Goal: Task Accomplishment & Management: Use online tool/utility

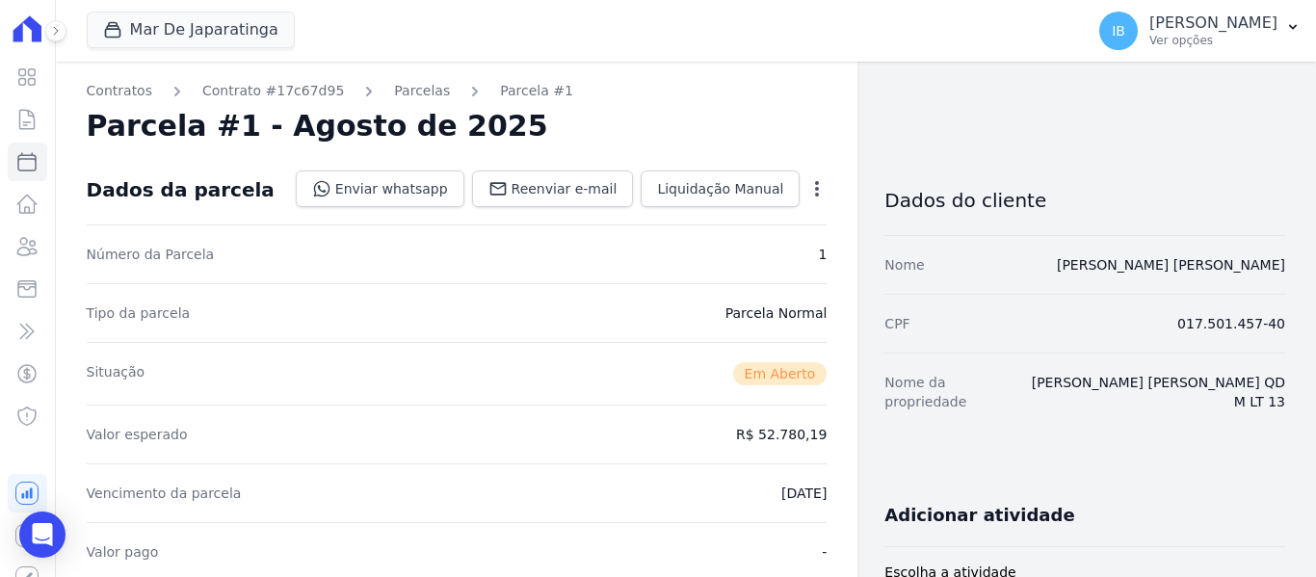
scroll to position [674, 0]
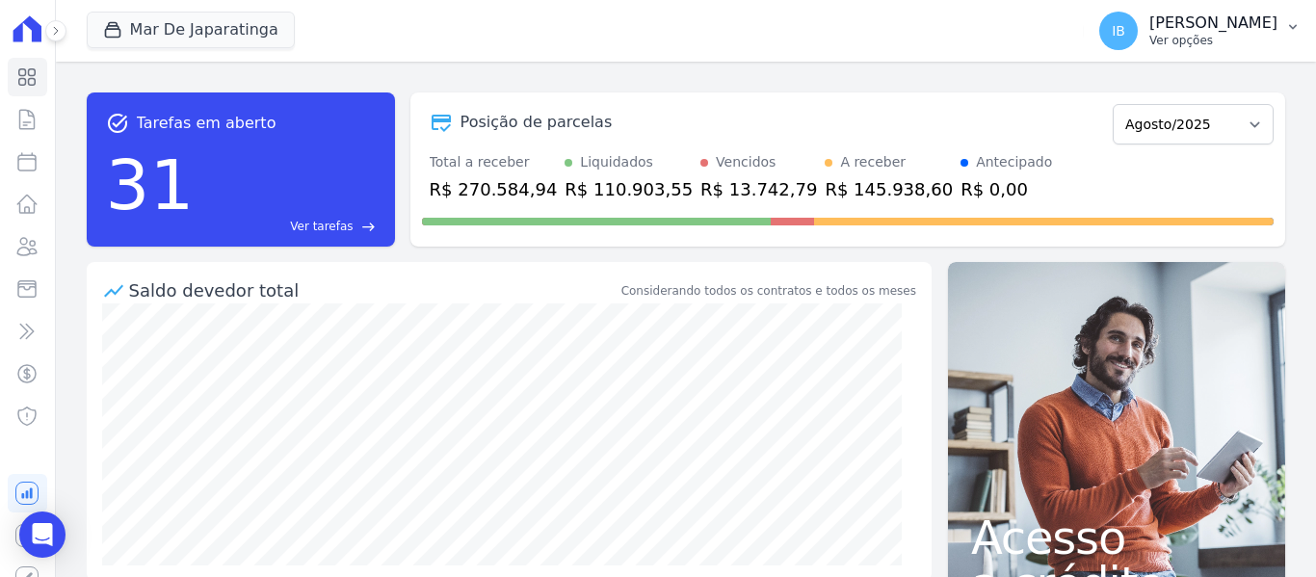
click at [1285, 27] on icon "button" at bounding box center [1292, 26] width 15 height 15
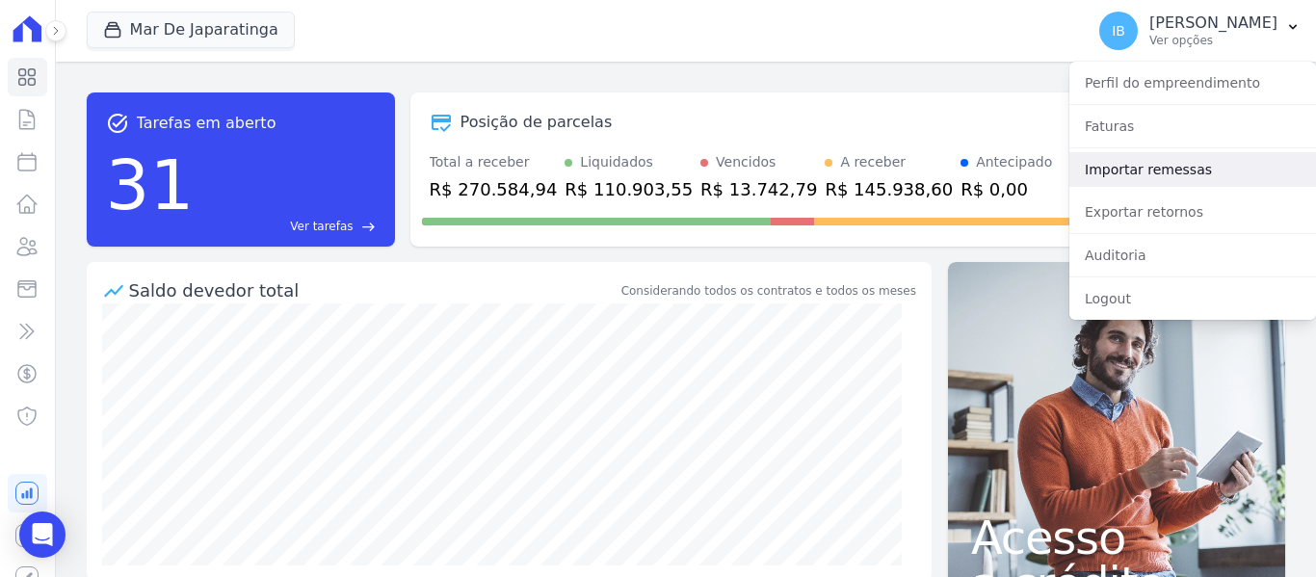
click at [1181, 183] on link "Importar remessas" at bounding box center [1192, 169] width 247 height 35
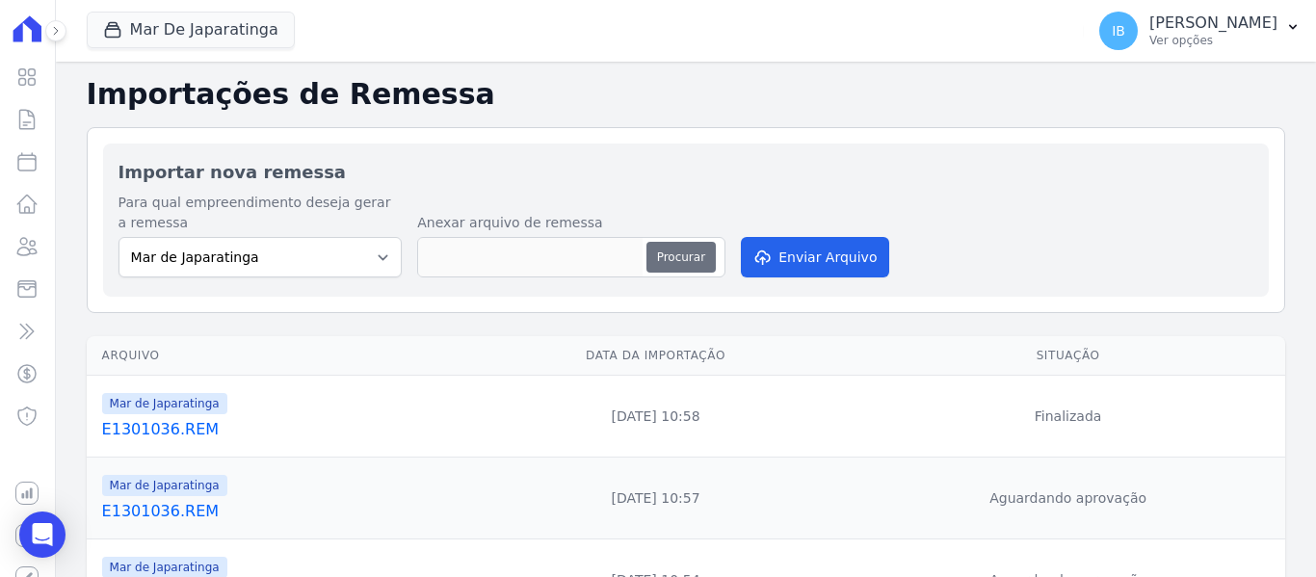
click at [669, 256] on button "Procurar" at bounding box center [680, 257] width 69 height 31
type input "E1301037.REM"
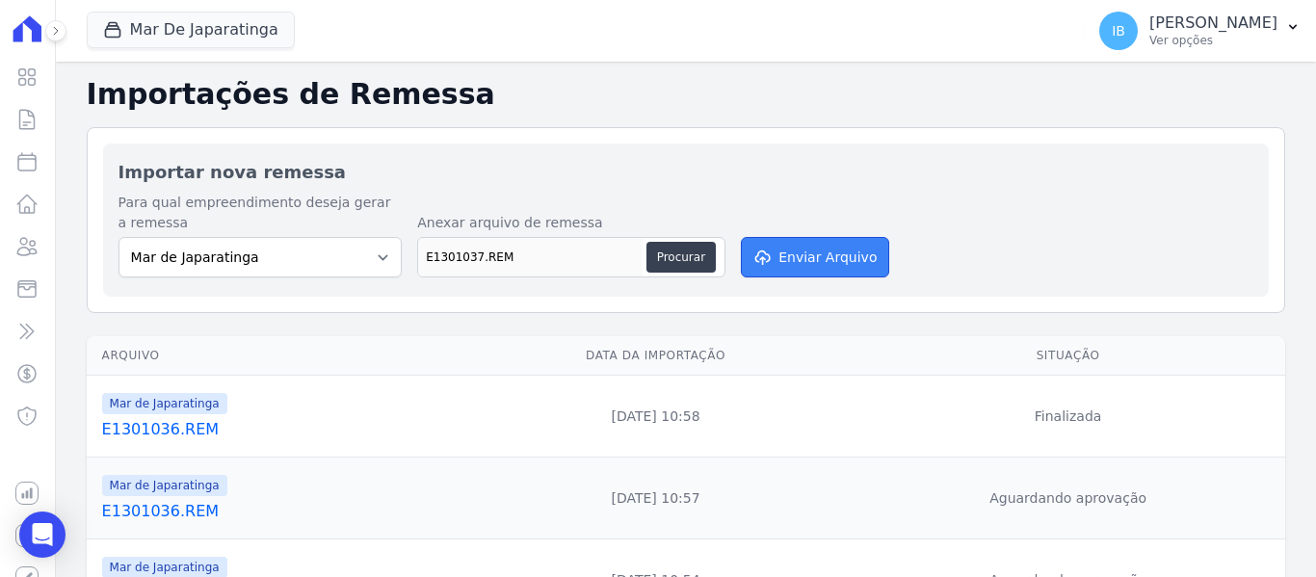
click at [799, 260] on button "Enviar Arquivo" at bounding box center [815, 257] width 148 height 40
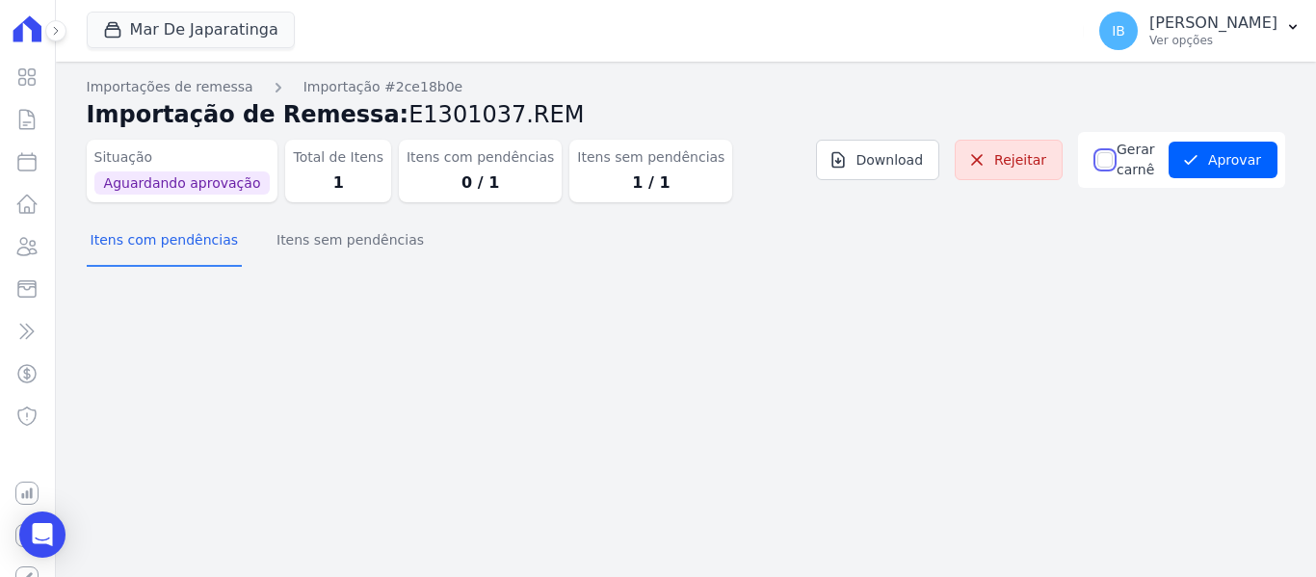
click at [1097, 167] on input "Gerar carnê" at bounding box center [1104, 159] width 15 height 15
checkbox input "true"
click at [1224, 161] on button "Aprovar" at bounding box center [1223, 160] width 109 height 37
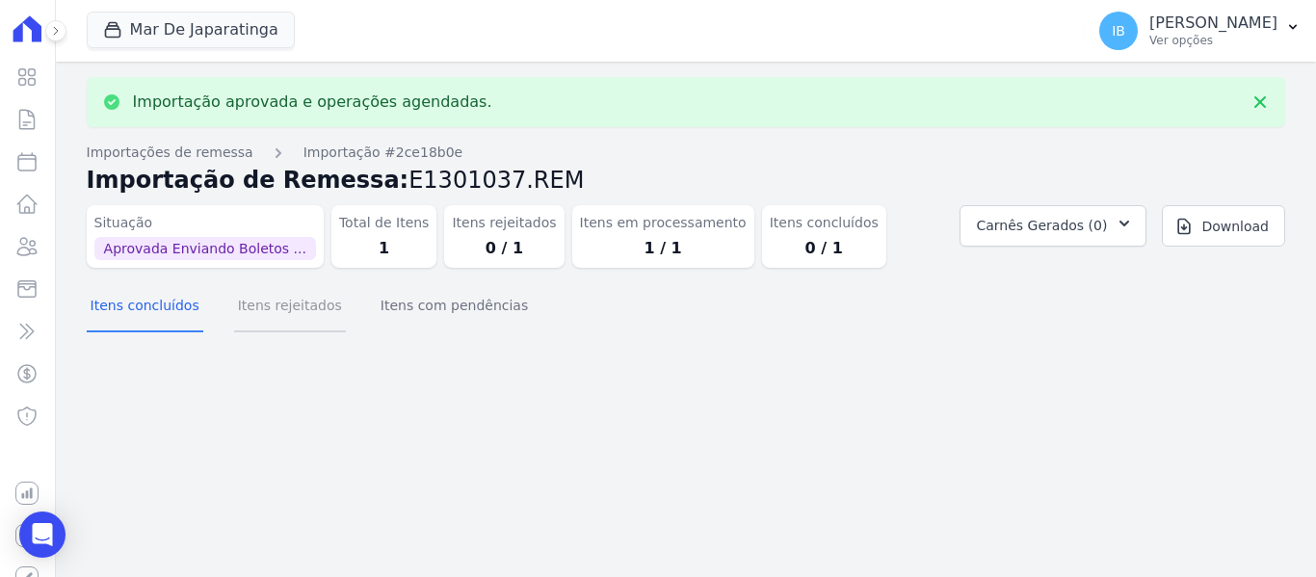
click at [275, 315] on button "Itens rejeitados" at bounding box center [290, 307] width 112 height 50
click at [403, 314] on button "Itens com pendências" at bounding box center [454, 307] width 155 height 50
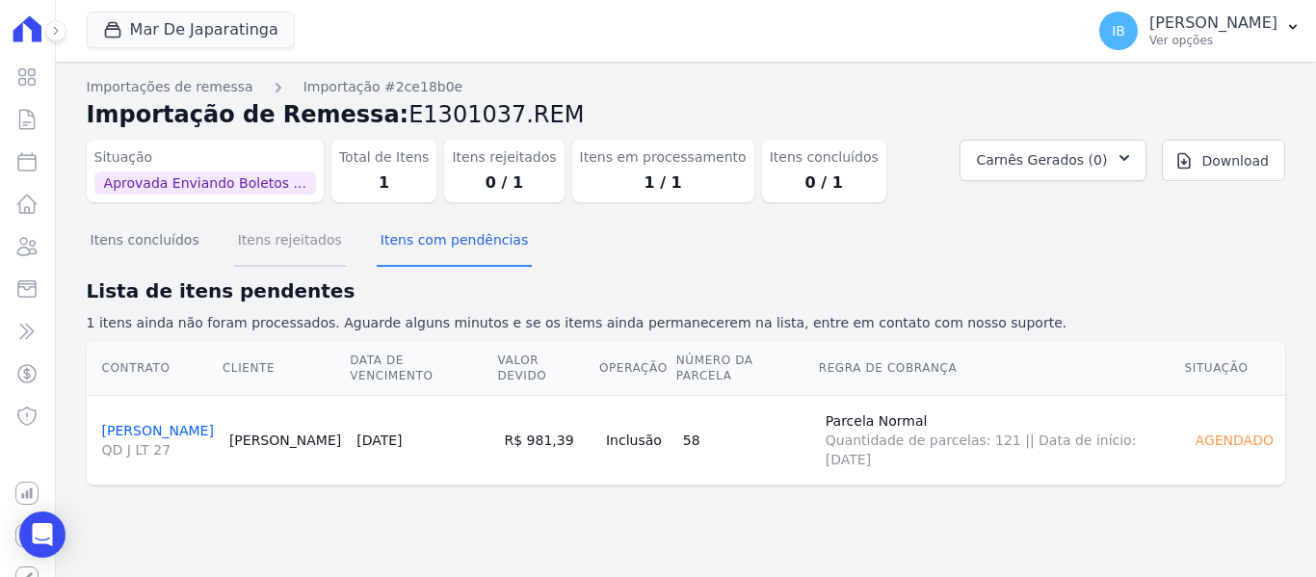
click at [268, 250] on button "Itens rejeitados" at bounding box center [290, 242] width 112 height 50
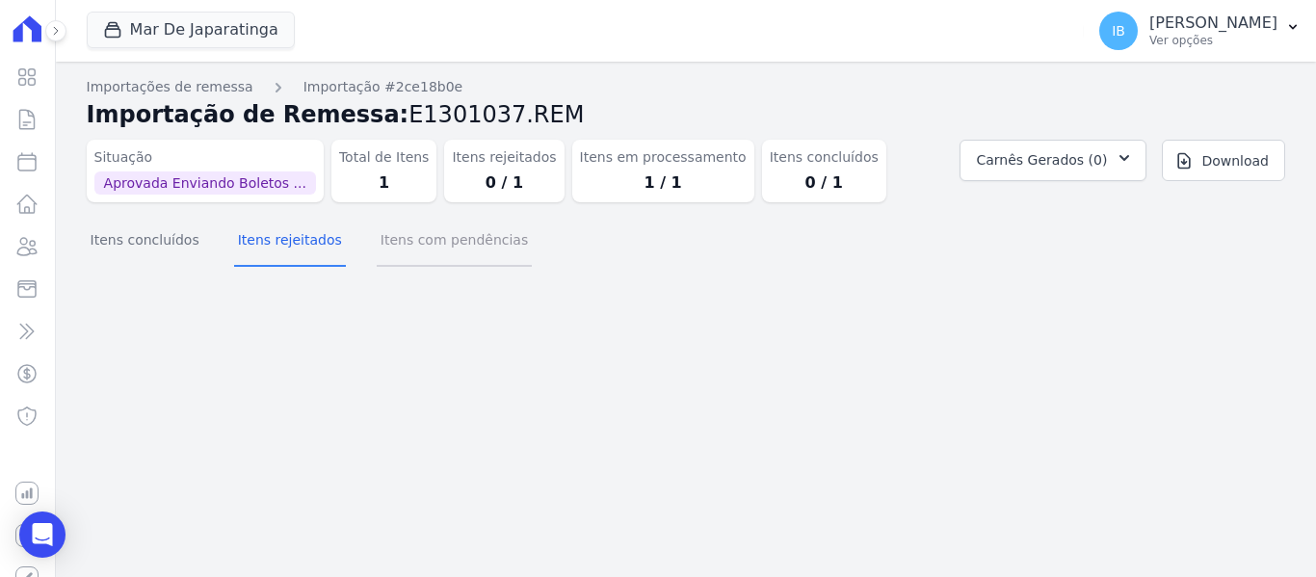
click at [402, 244] on button "Itens com pendências" at bounding box center [454, 242] width 155 height 50
click at [147, 245] on button "Itens concluídos" at bounding box center [145, 242] width 117 height 50
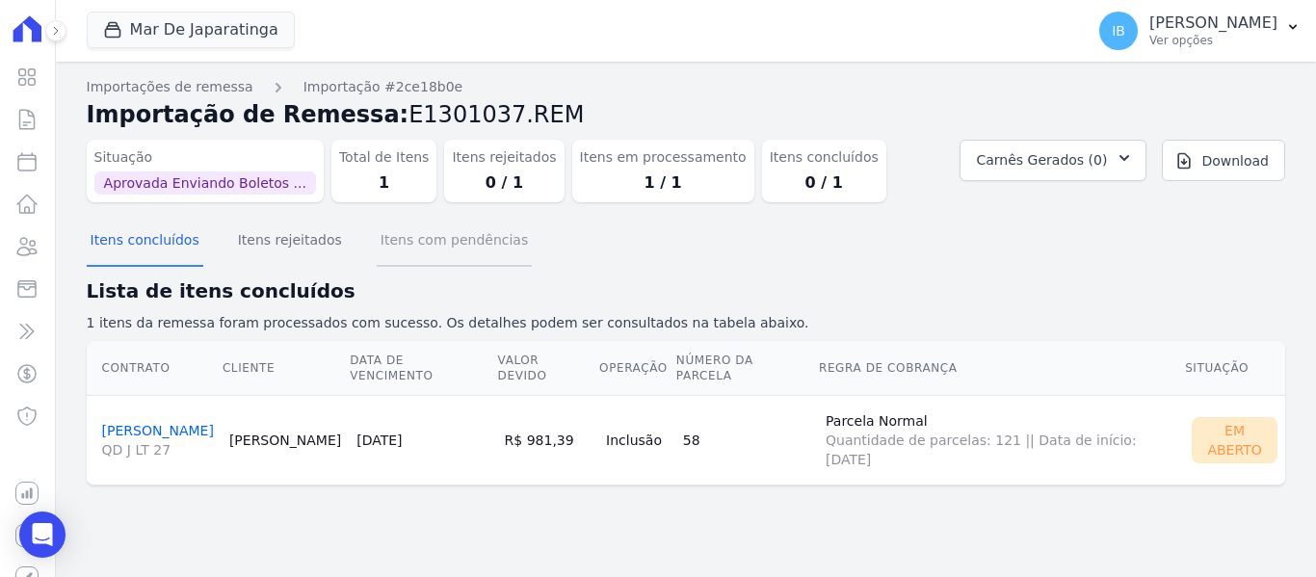
click at [404, 244] on button "Itens com pendências" at bounding box center [454, 242] width 155 height 50
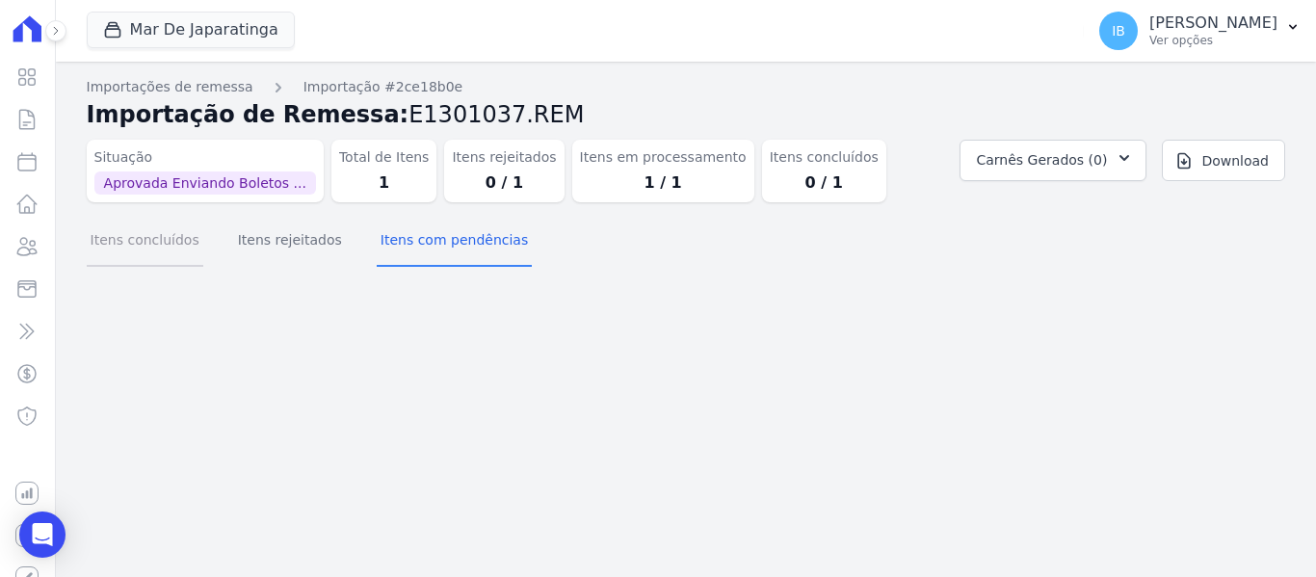
click at [143, 242] on button "Itens concluídos" at bounding box center [145, 242] width 117 height 50
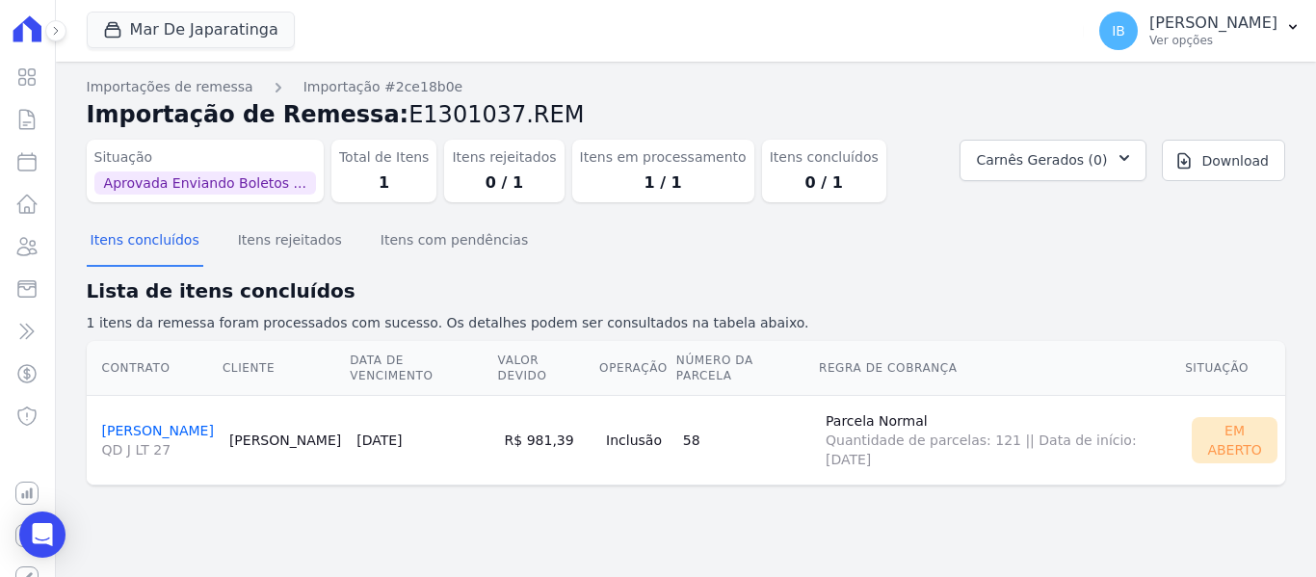
click at [110, 423] on link "[PERSON_NAME] CALACA QD J LT 27" at bounding box center [158, 441] width 112 height 37
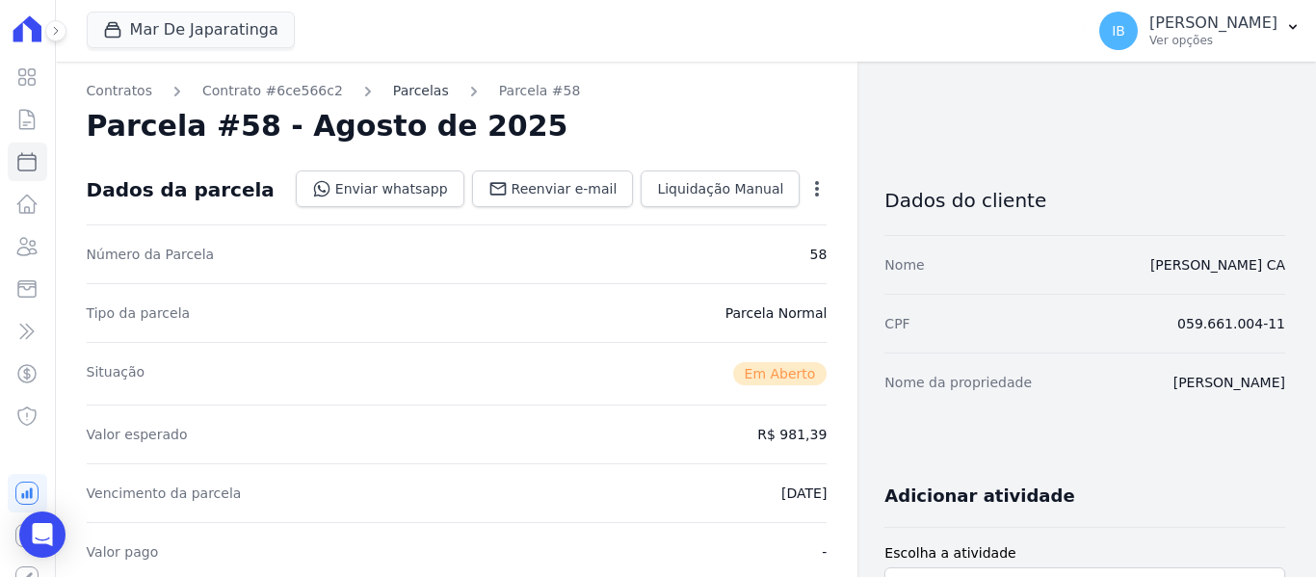
click at [398, 95] on link "Parcelas" at bounding box center [421, 91] width 56 height 20
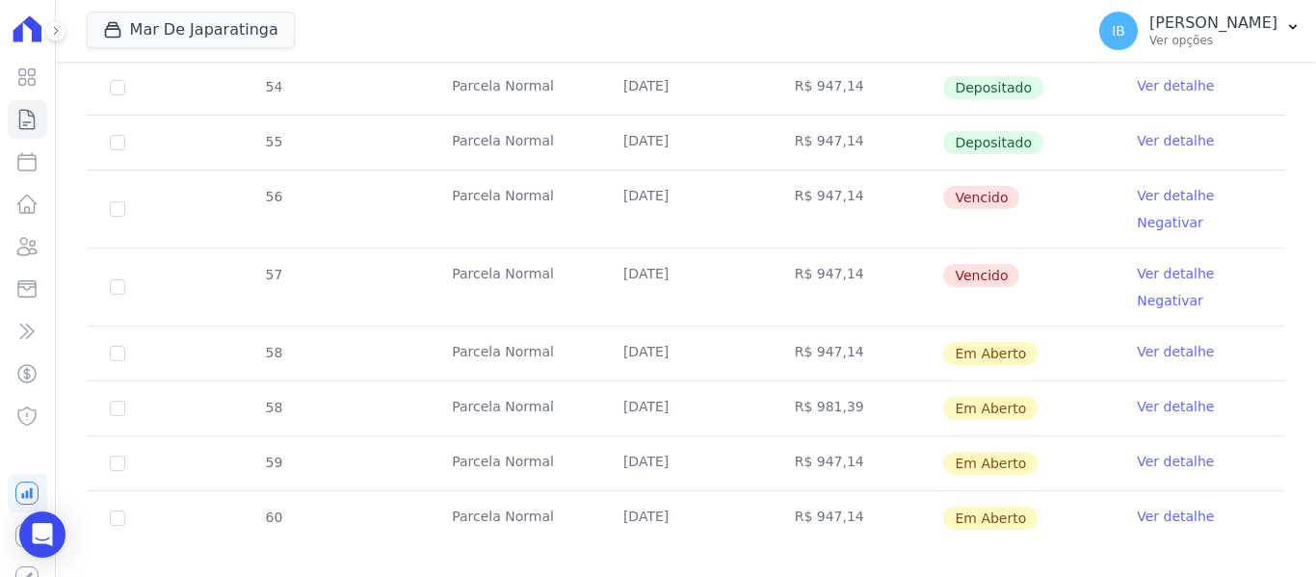
scroll to position [763, 0]
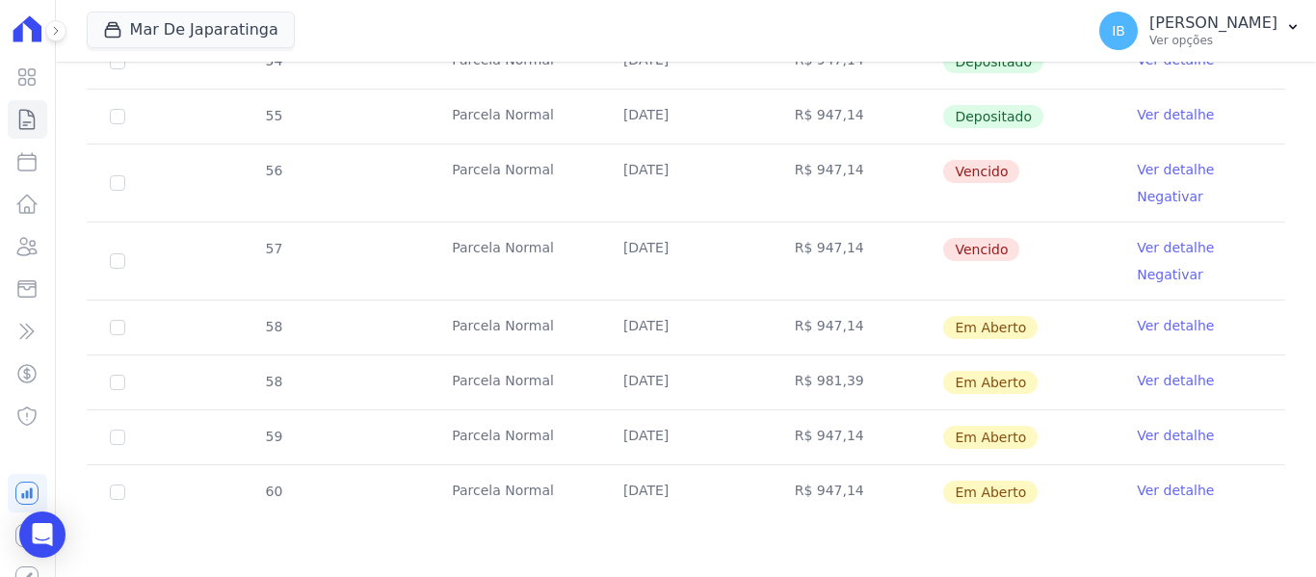
click at [1146, 382] on link "Ver detalhe" at bounding box center [1175, 380] width 77 height 19
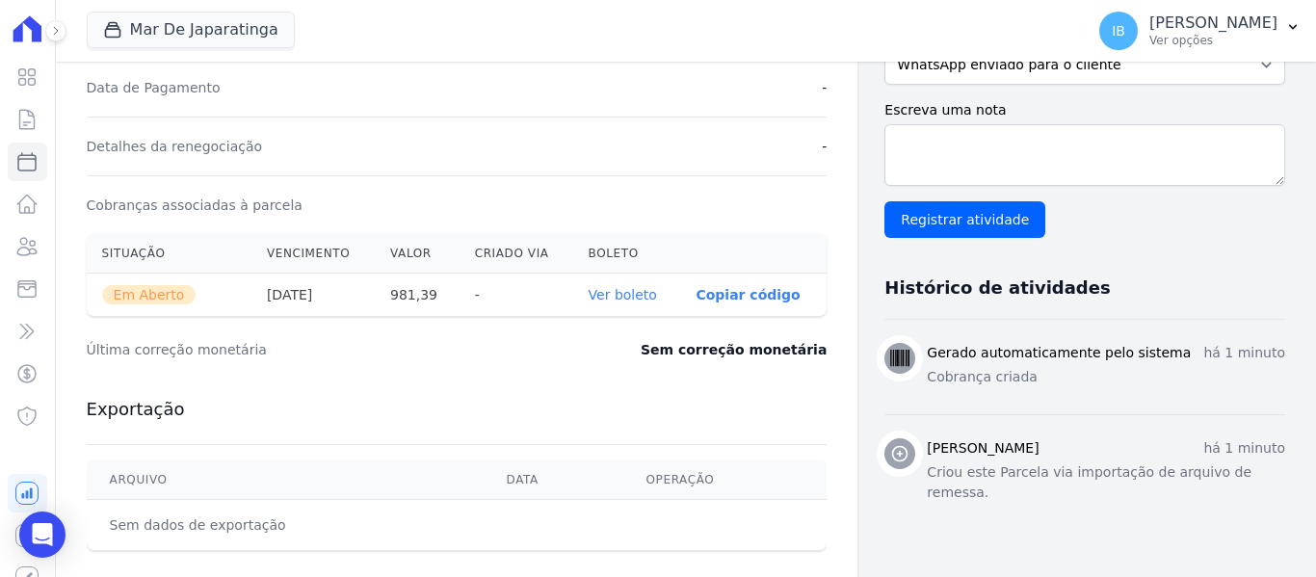
scroll to position [578, 0]
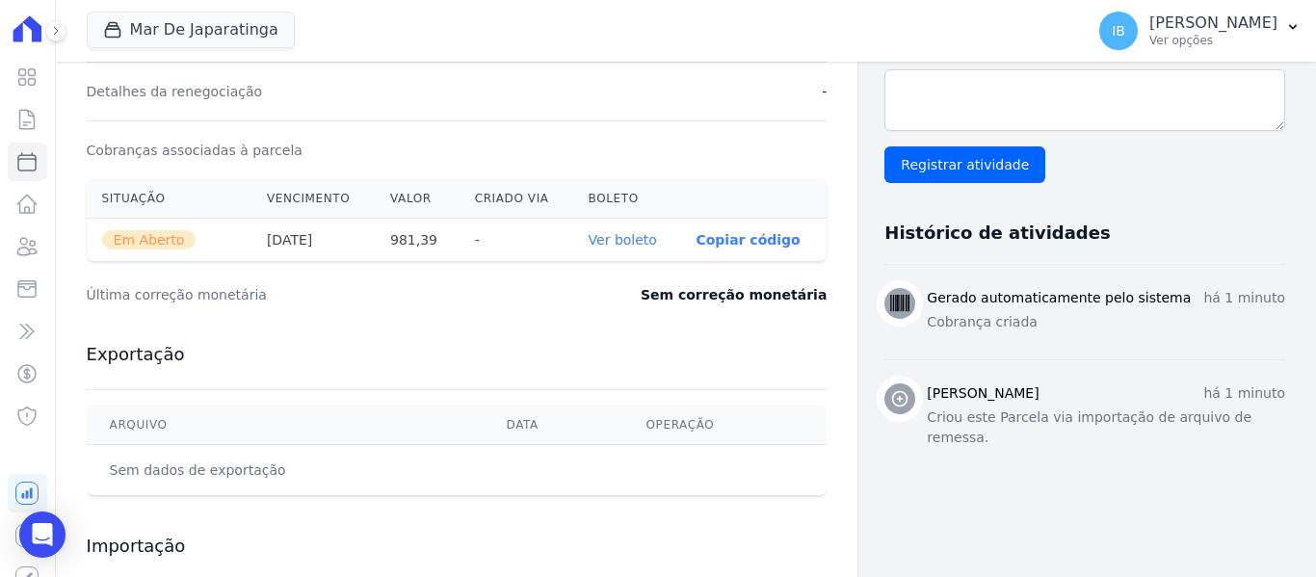
click at [621, 246] on link "Ver boleto" at bounding box center [623, 239] width 68 height 15
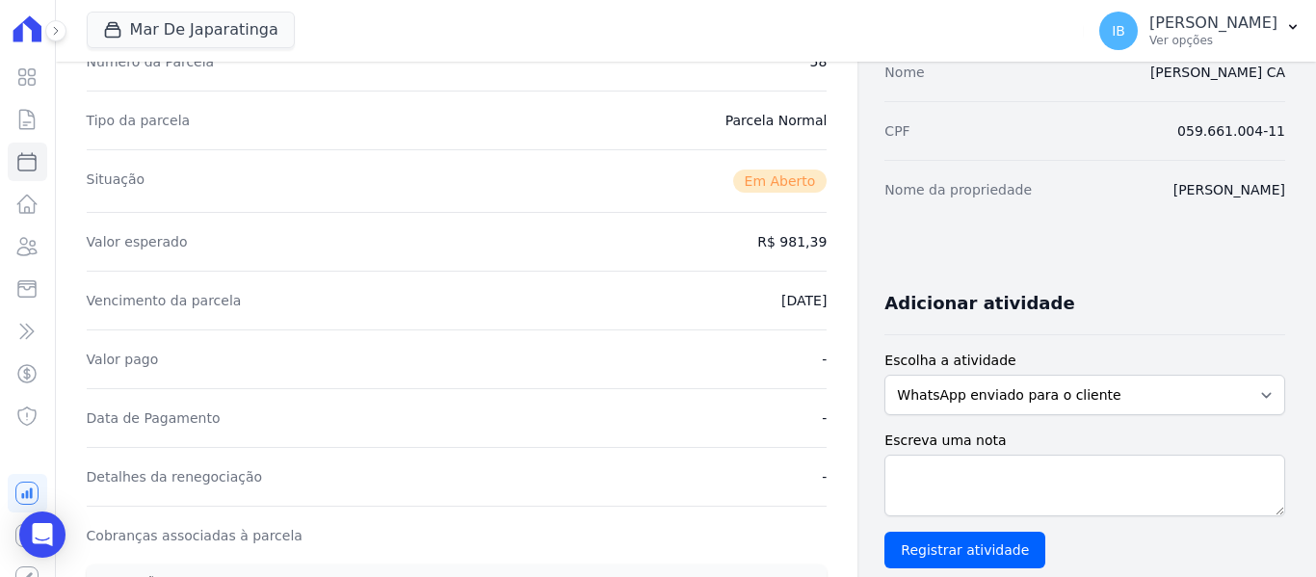
scroll to position [0, 0]
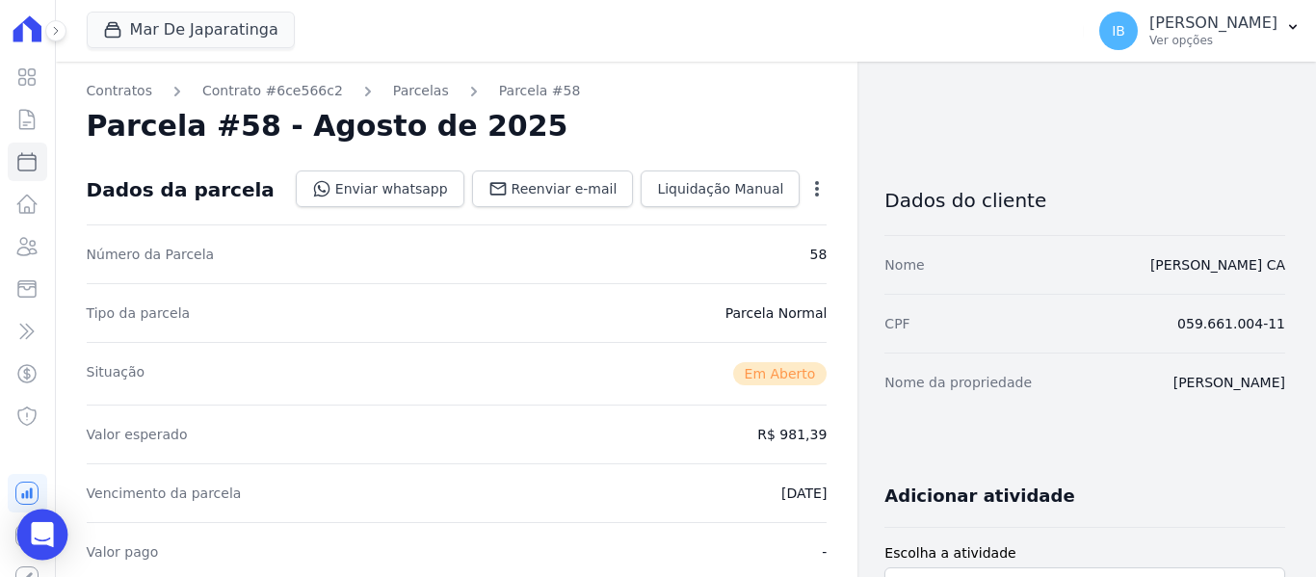
click at [30, 539] on div "Open Intercom Messenger" at bounding box center [42, 535] width 51 height 51
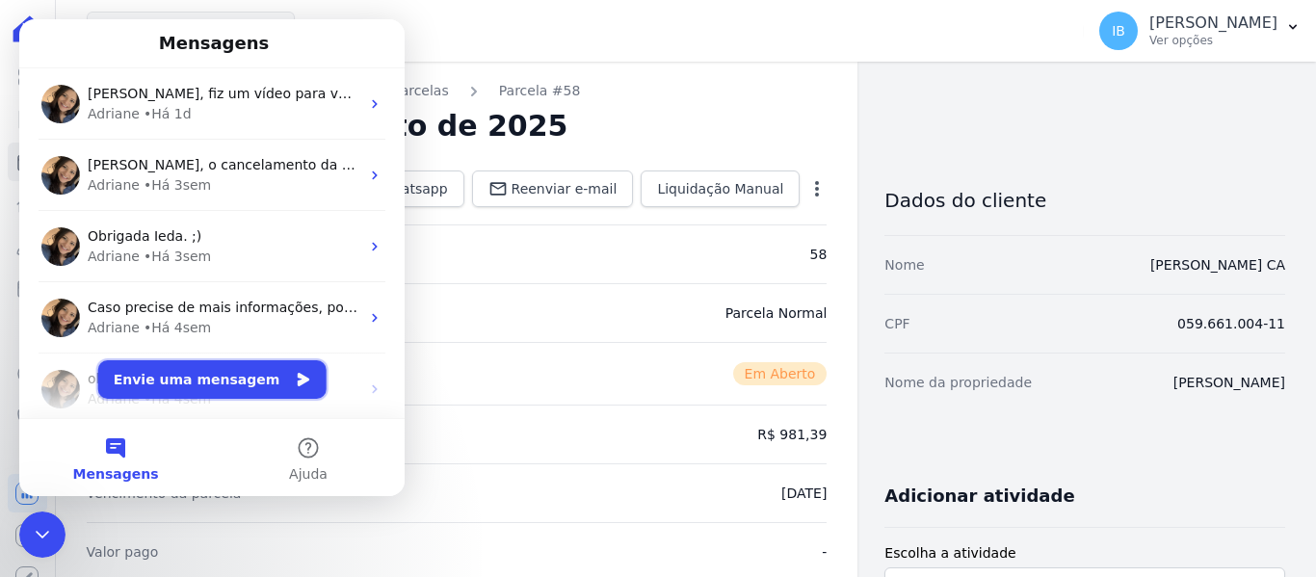
click at [187, 384] on button "Envie uma mensagem" at bounding box center [212, 379] width 228 height 39
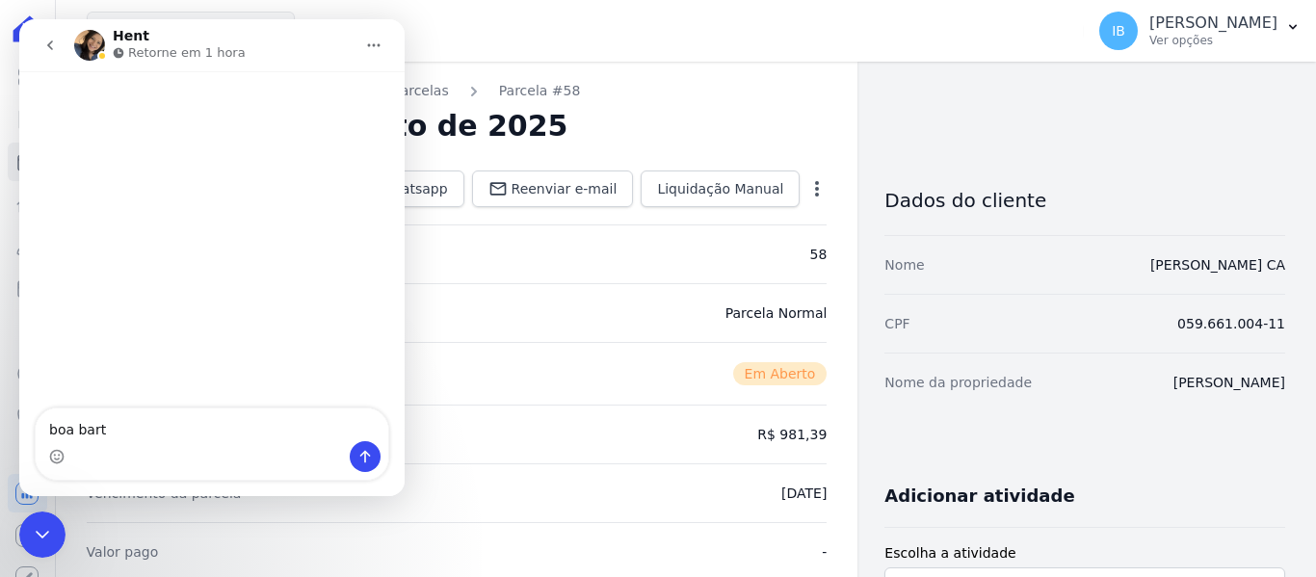
type textarea "boa [PERSON_NAME]"
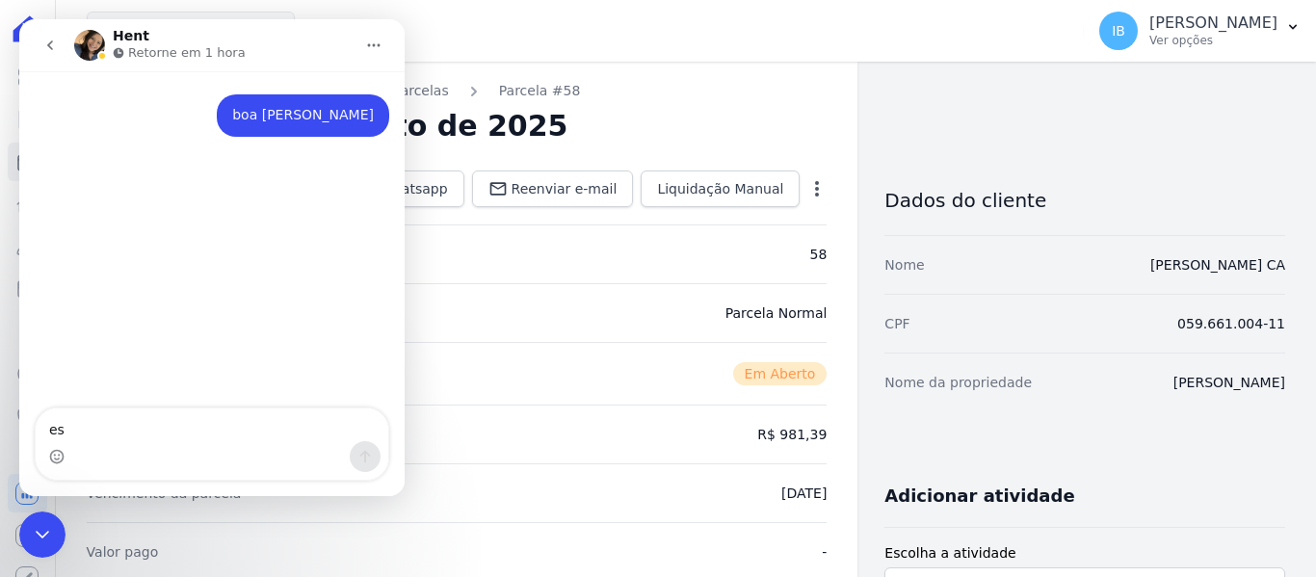
type textarea "est"
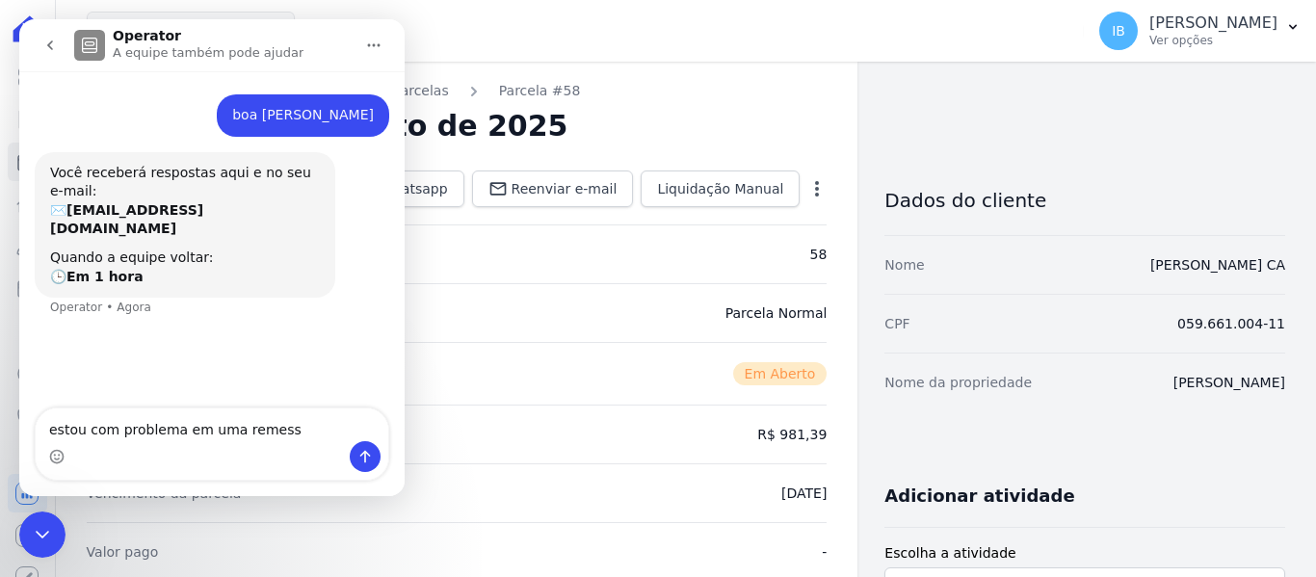
type textarea "estou com problema em uma remessa"
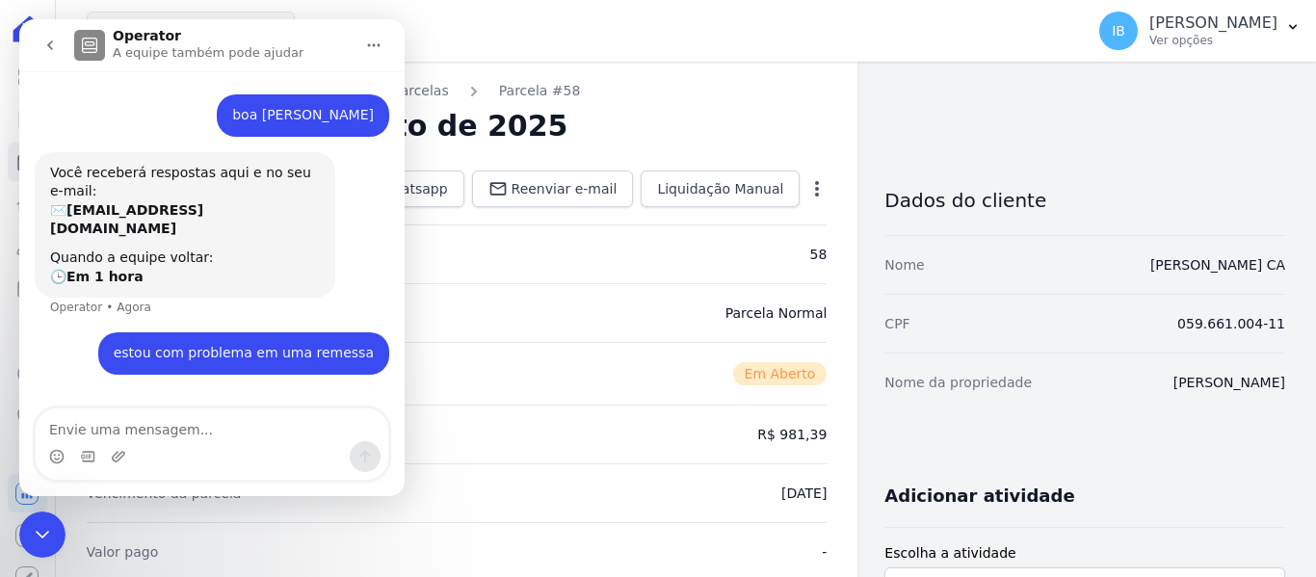
scroll to position [6, 0]
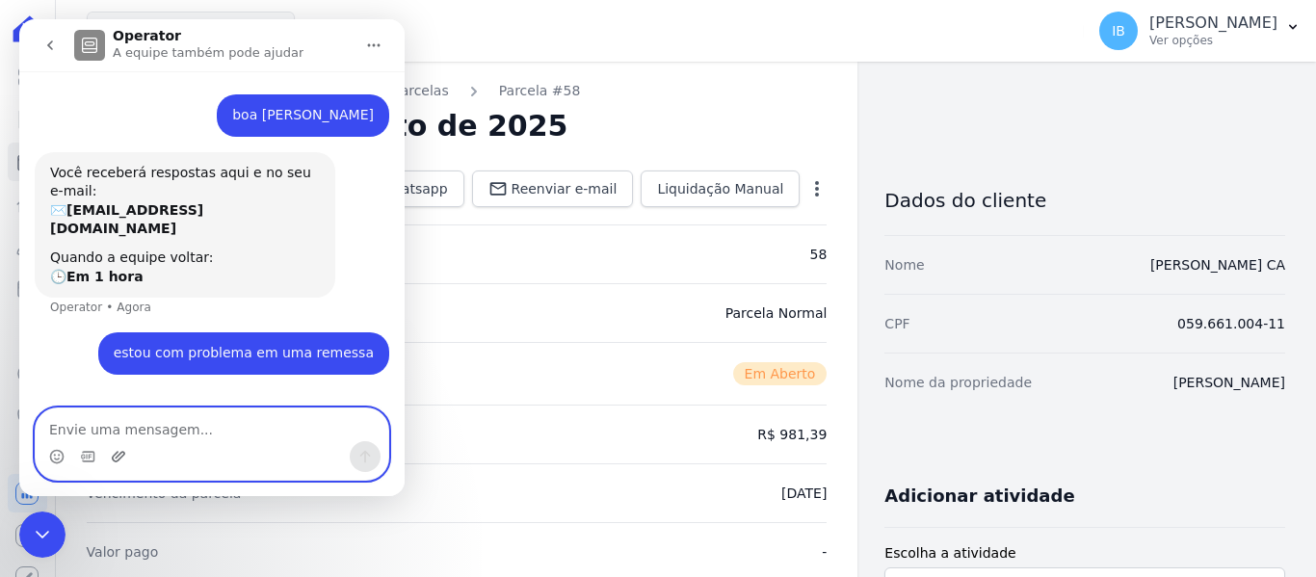
click at [111, 454] on icon "Upload do anexo" at bounding box center [118, 456] width 15 height 15
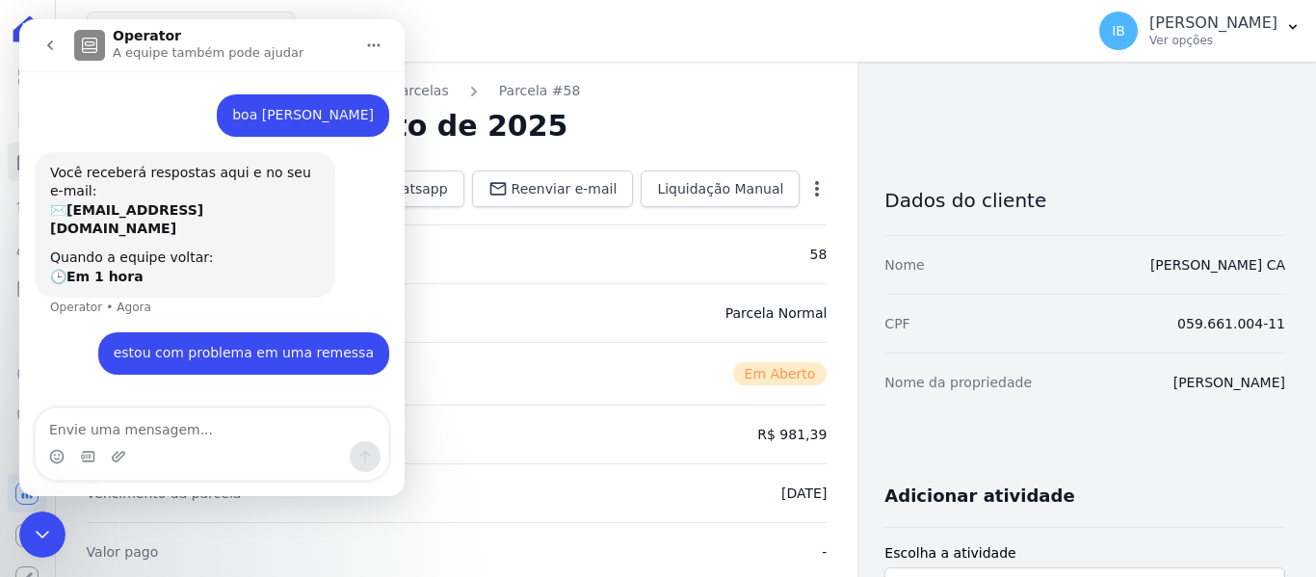
click at [49, 47] on icon "go back" at bounding box center [50, 45] width 6 height 10
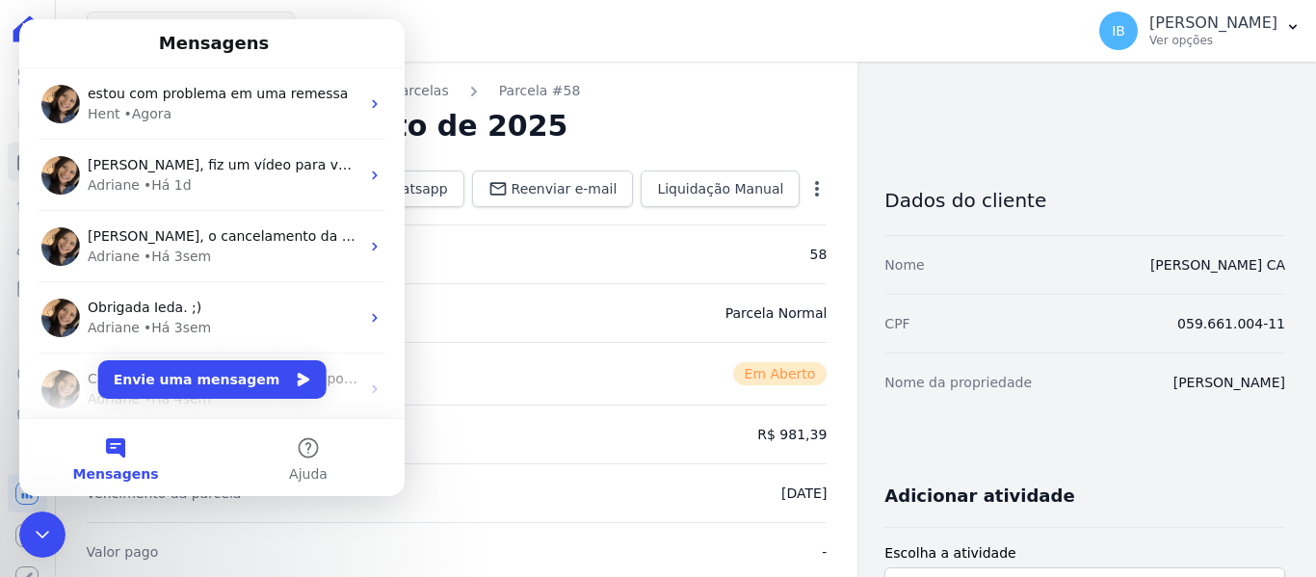
scroll to position [0, 0]
click at [29, 534] on div "Encerramento do Messenger da Intercom" at bounding box center [42, 535] width 46 height 46
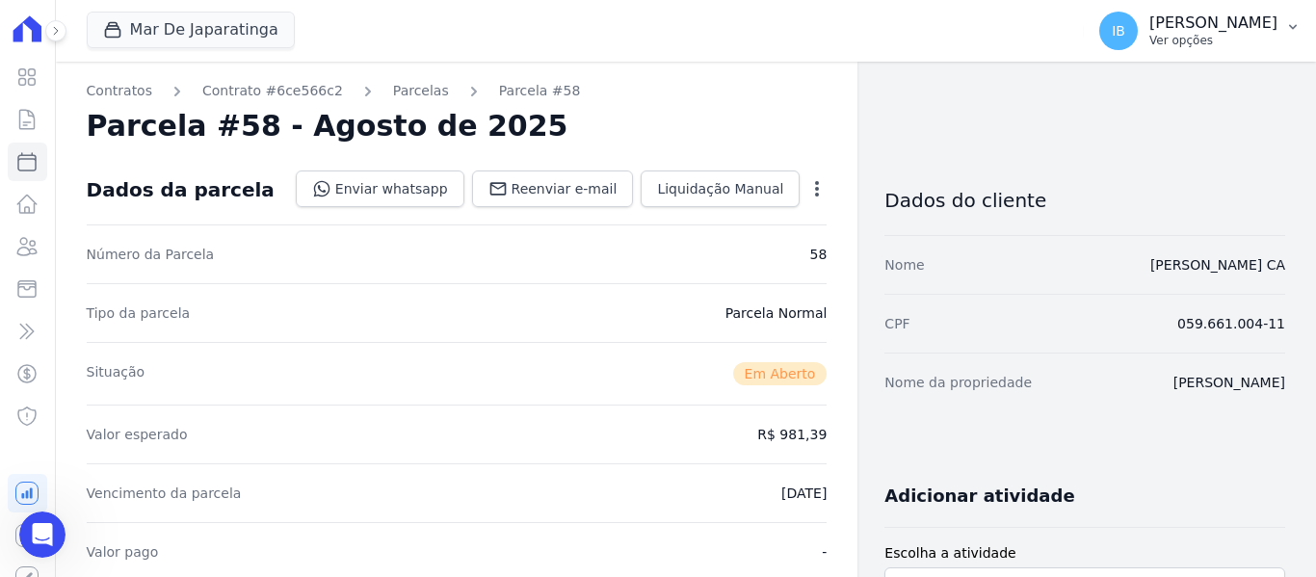
click at [1281, 21] on button "IB [PERSON_NAME] Ver opções" at bounding box center [1200, 31] width 232 height 54
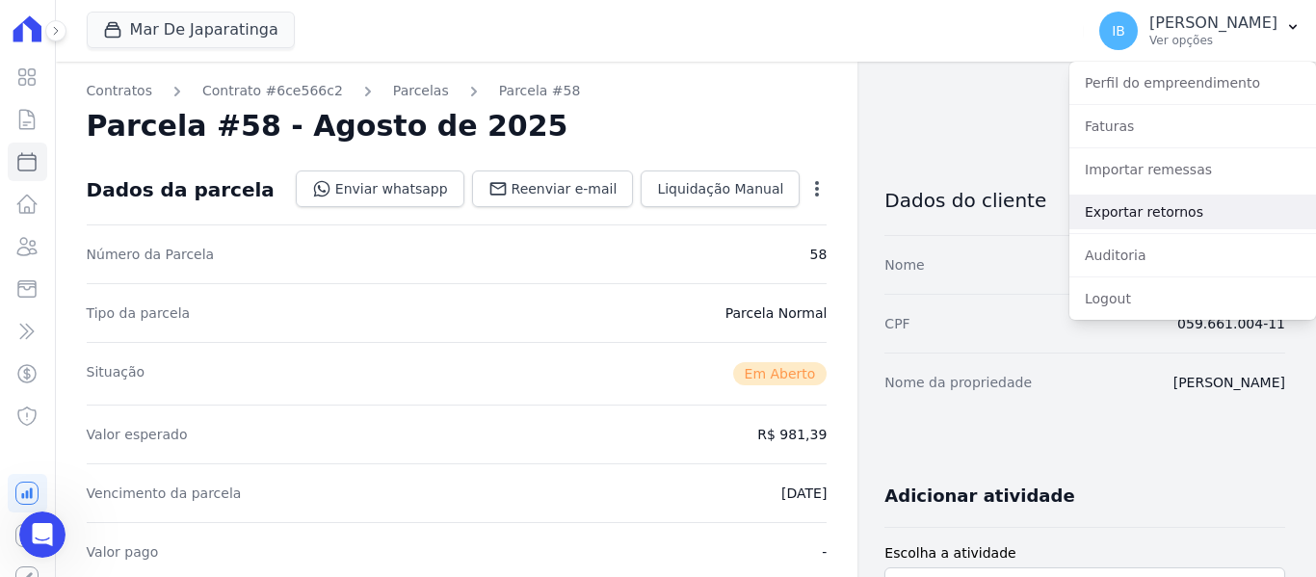
click at [1116, 217] on link "Exportar retornos" at bounding box center [1192, 212] width 247 height 35
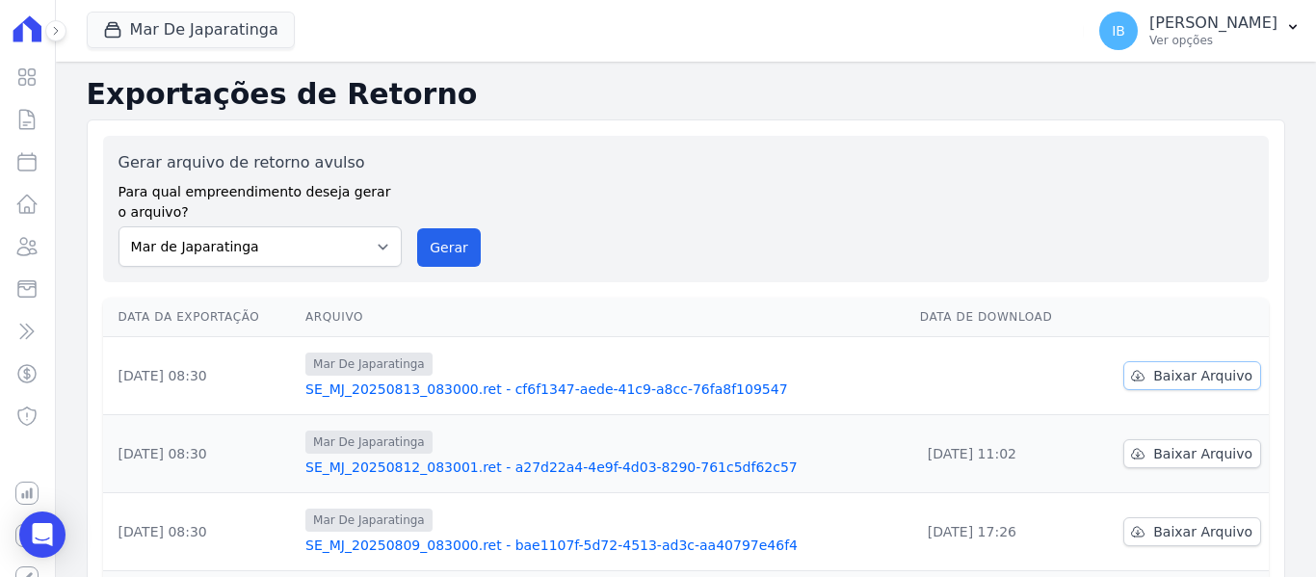
click at [1167, 378] on span "Baixar Arquivo" at bounding box center [1202, 375] width 99 height 19
drag, startPoint x: 931, startPoint y: 85, endPoint x: 855, endPoint y: 136, distance: 90.8
click at [855, 136] on div "Gerar arquivo de retorno avulso Para qual empreendimento deseja gerar o arquivo…" at bounding box center [686, 209] width 1166 height 146
click at [1284, 27] on button "IB [PERSON_NAME] Ver opções" at bounding box center [1200, 31] width 232 height 54
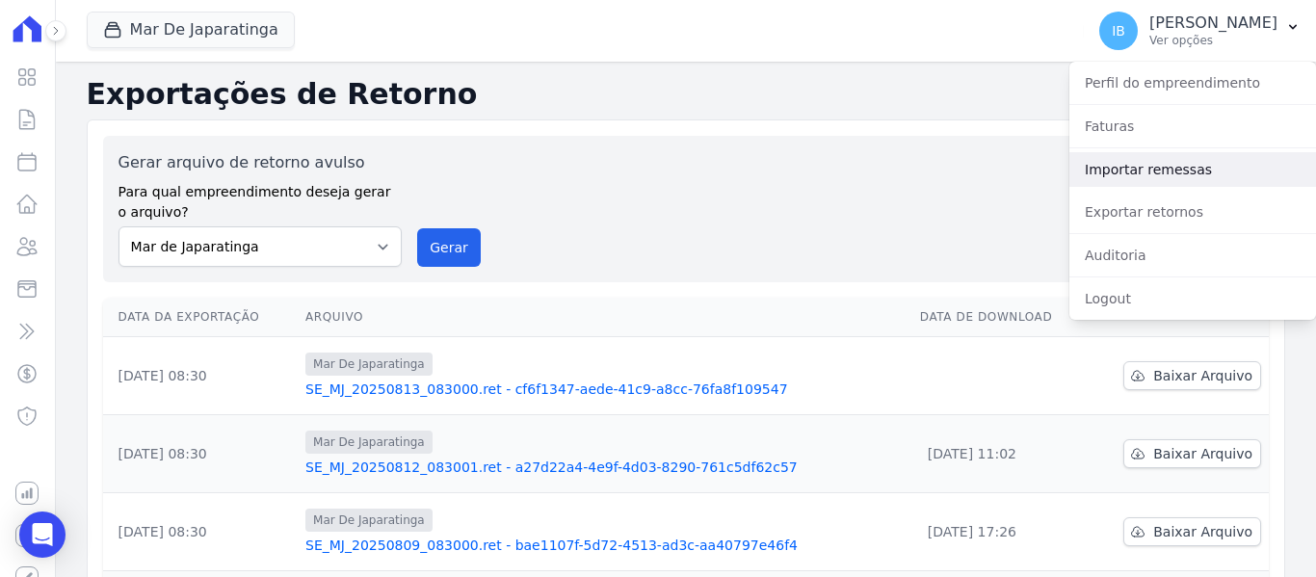
click at [1122, 172] on link "Importar remessas" at bounding box center [1192, 169] width 247 height 35
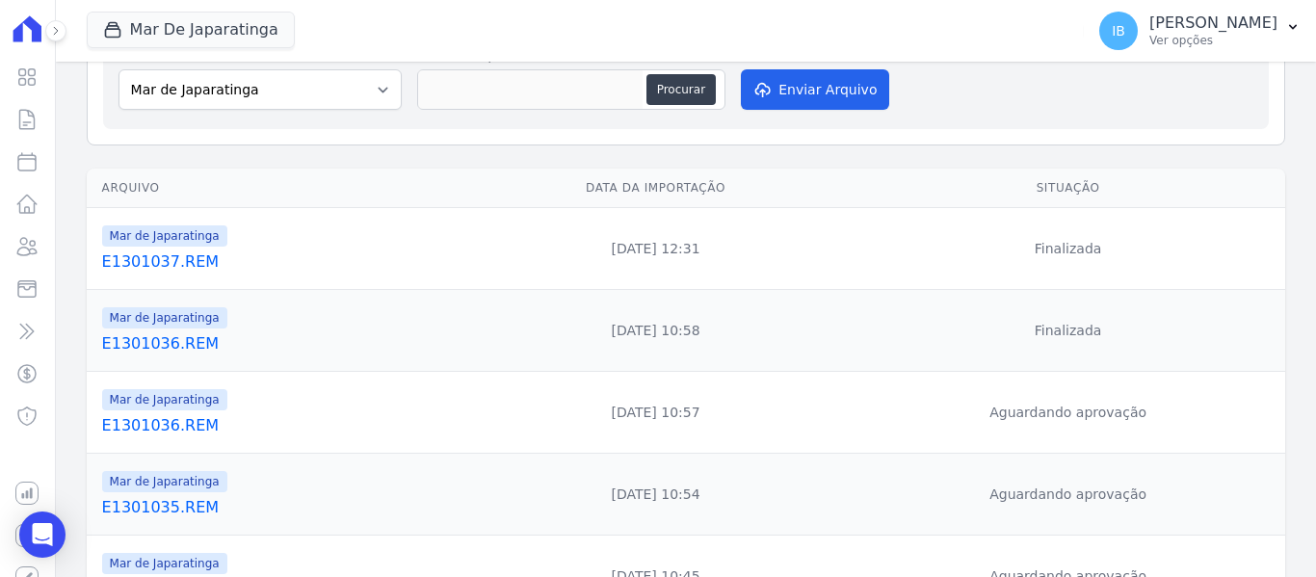
scroll to position [193, 0]
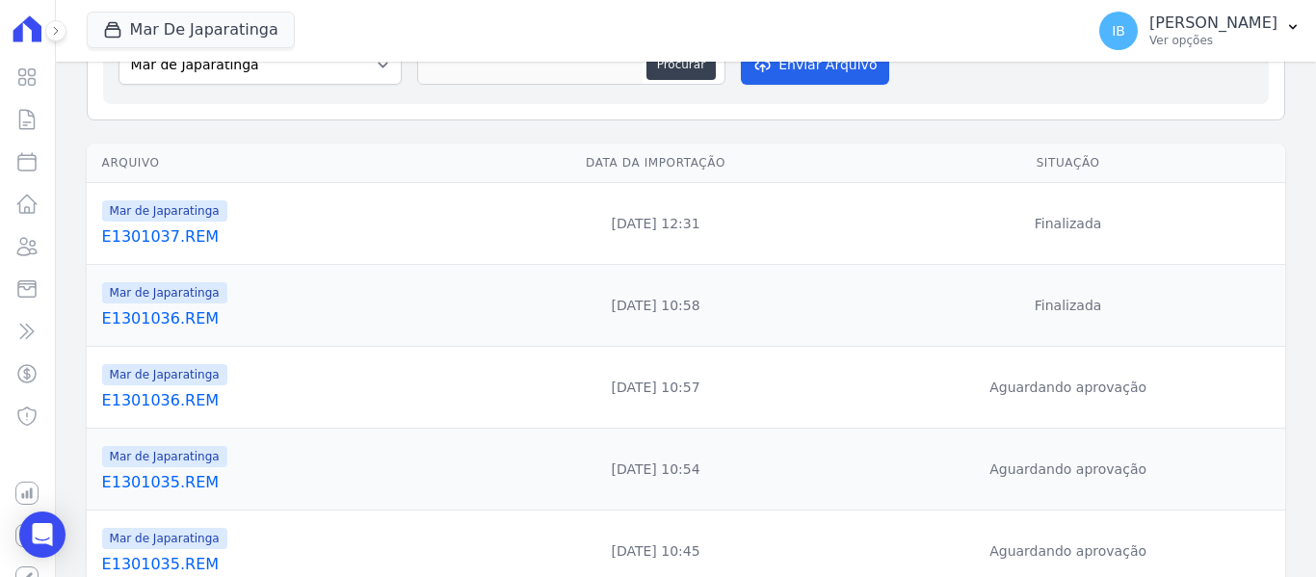
click at [142, 392] on link "E1301036.REM" at bounding box center [277, 400] width 351 height 23
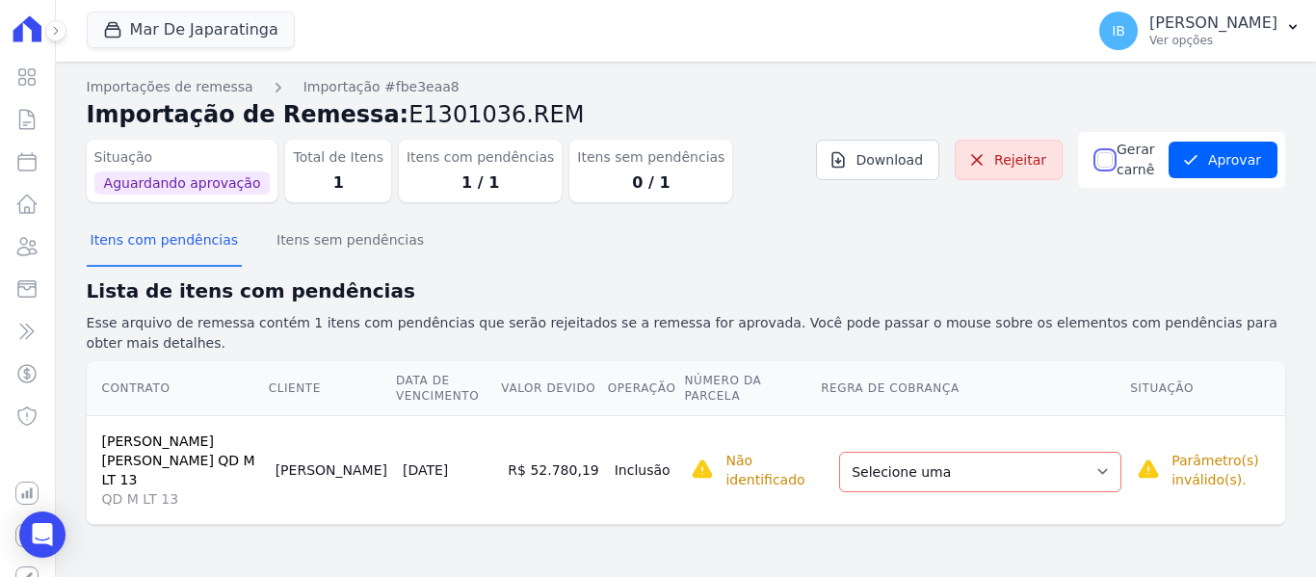
click at [1097, 164] on input "Gerar carnê" at bounding box center [1104, 159] width 15 height 15
checkbox input "true"
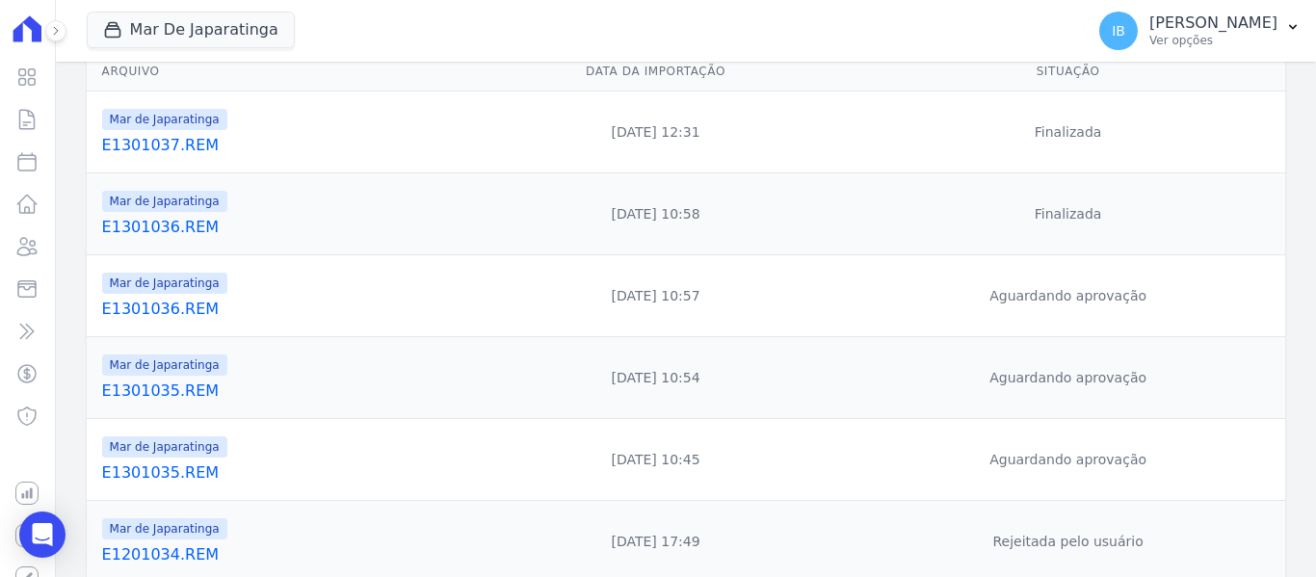
scroll to position [289, 0]
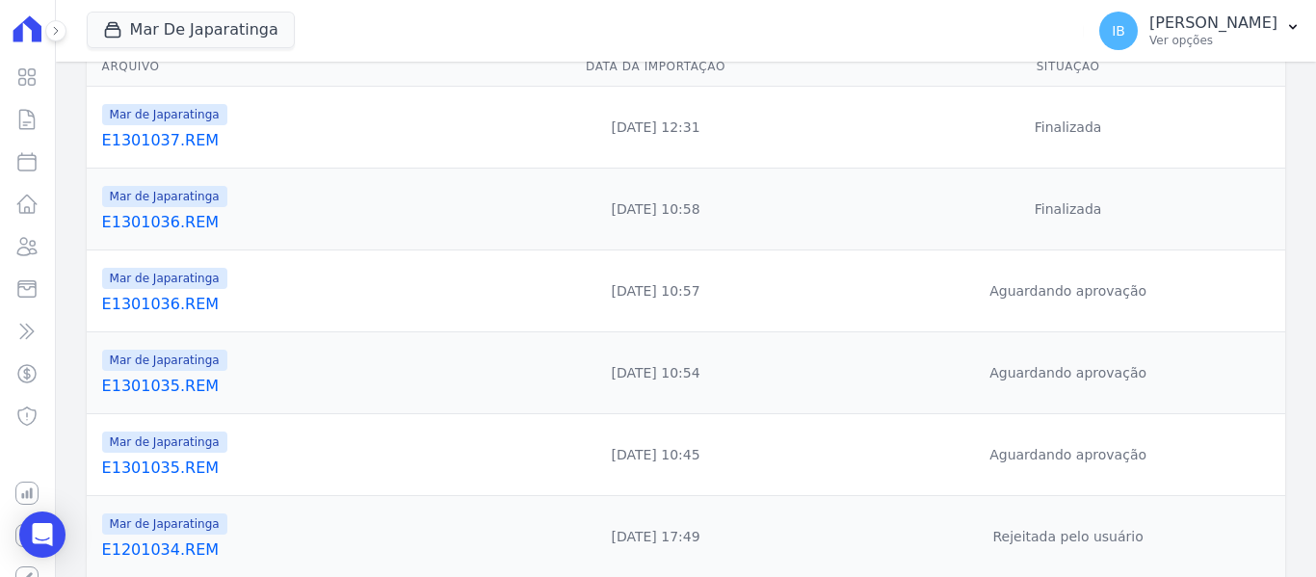
click at [147, 382] on link "E1301035.REM" at bounding box center [277, 386] width 351 height 23
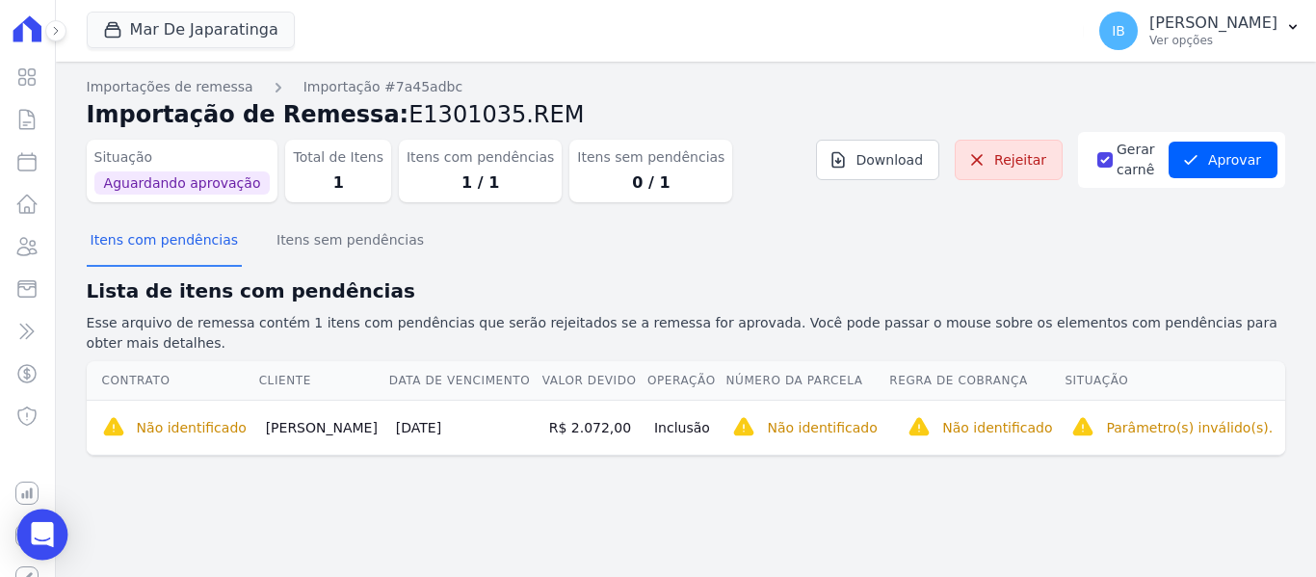
click at [47, 523] on div "Open Intercom Messenger" at bounding box center [42, 535] width 51 height 51
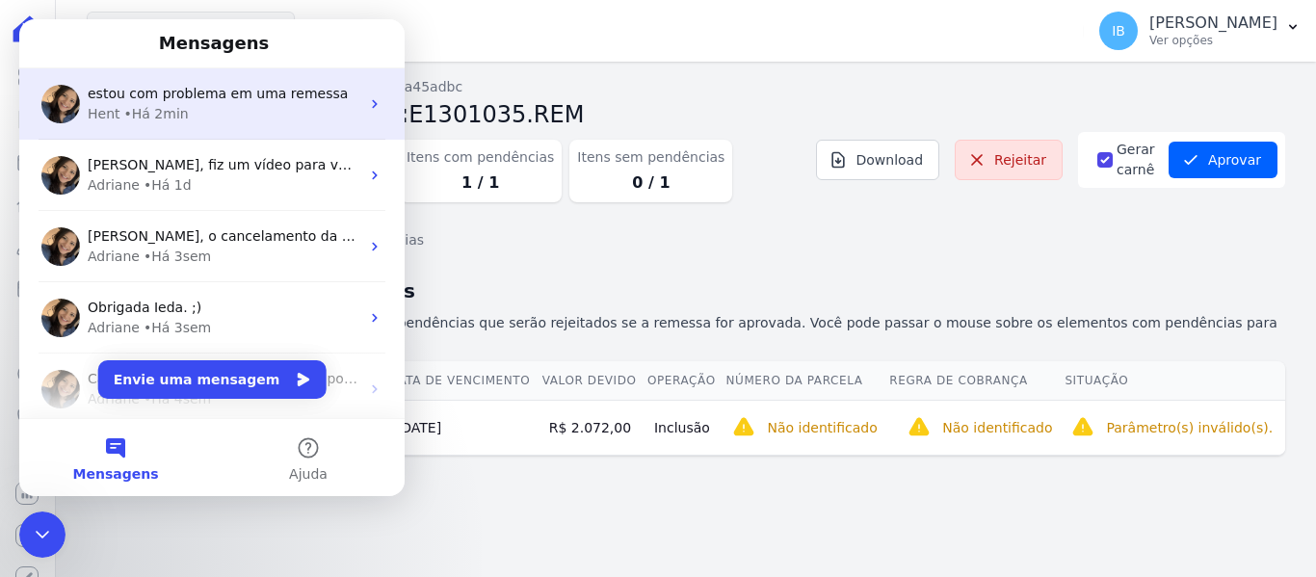
click at [252, 107] on div "Hent • Há 2min" at bounding box center [224, 114] width 272 height 20
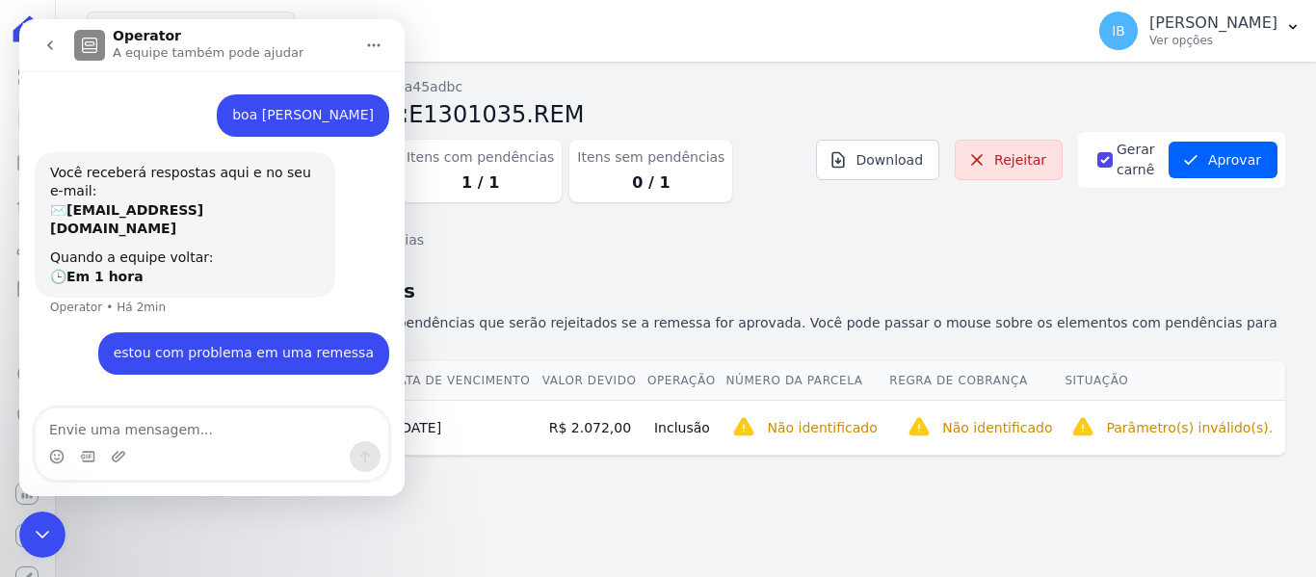
scroll to position [6, 0]
click at [85, 427] on textarea "Envie uma mensagem..." at bounding box center [212, 424] width 353 height 33
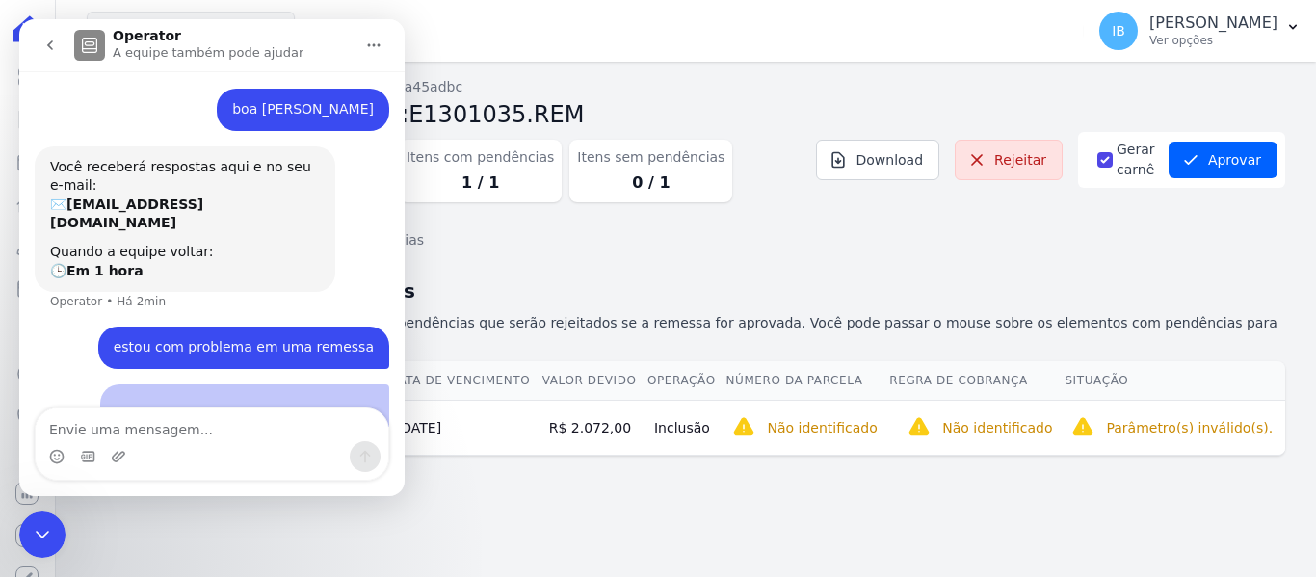
scroll to position [132, 0]
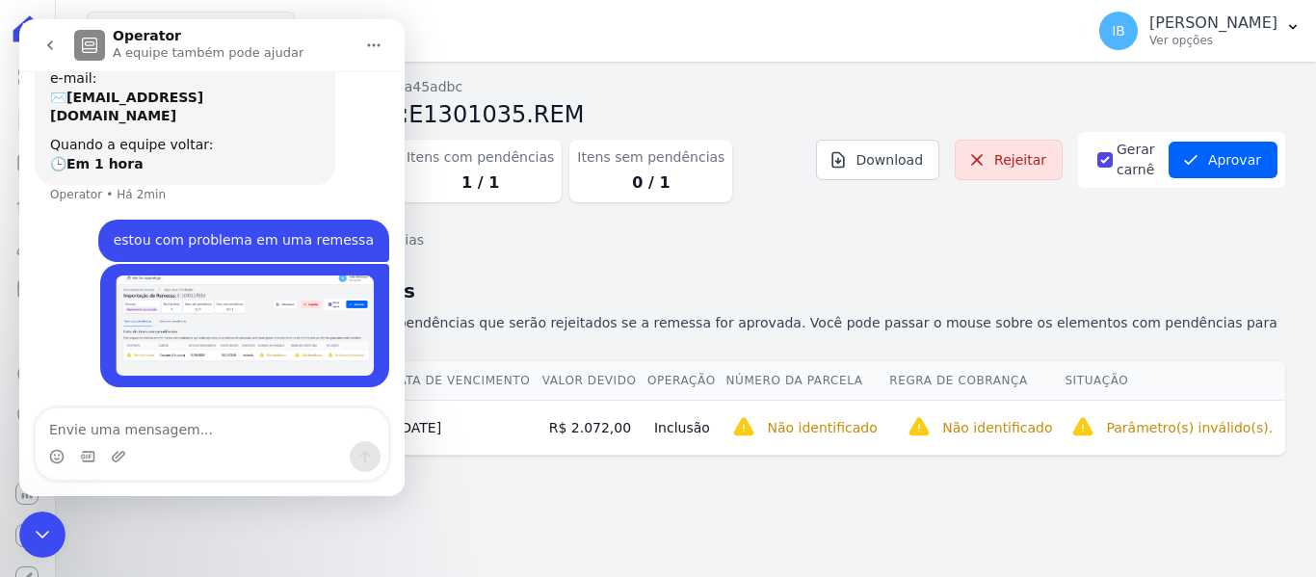
click at [39, 536] on icon "Encerramento do Messenger da Intercom" at bounding box center [42, 534] width 23 height 23
